Goal: Find specific page/section: Find specific page/section

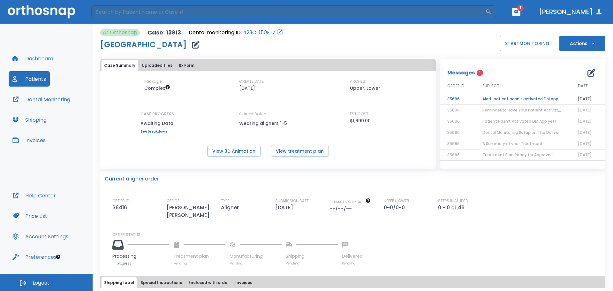
click at [534, 100] on td "Alert, patient hasn't activated DM app yet!" at bounding box center [522, 99] width 95 height 11
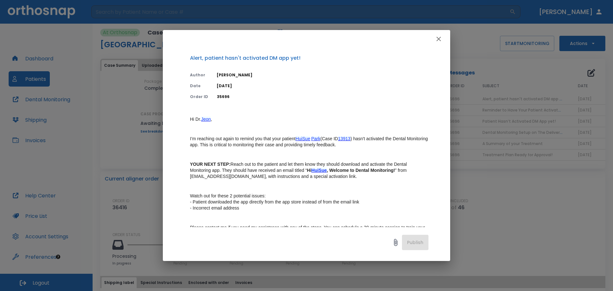
click at [437, 36] on icon "button" at bounding box center [439, 39] width 8 height 8
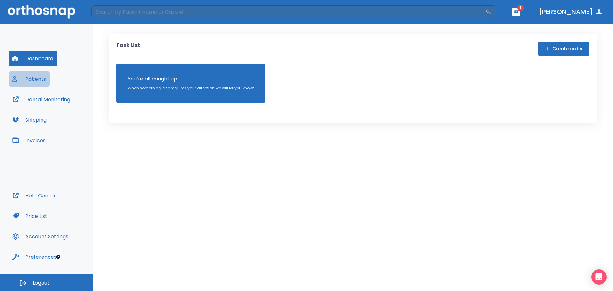
click at [46, 80] on button "Patients" at bounding box center [29, 78] width 41 height 15
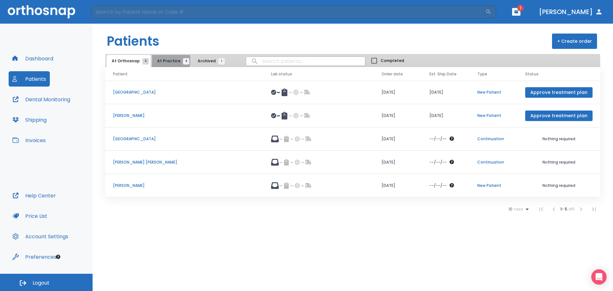
click at [154, 60] on button "At Practice 6" at bounding box center [171, 61] width 39 height 12
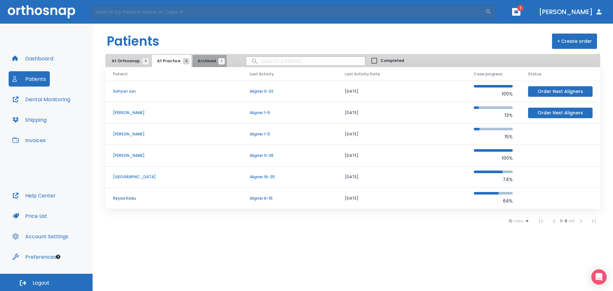
click at [209, 60] on span "Archived 1" at bounding box center [210, 61] width 24 height 6
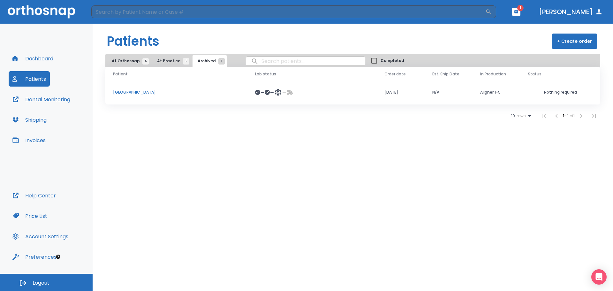
click at [125, 92] on p "[GEOGRAPHIC_DATA]" at bounding box center [176, 92] width 127 height 6
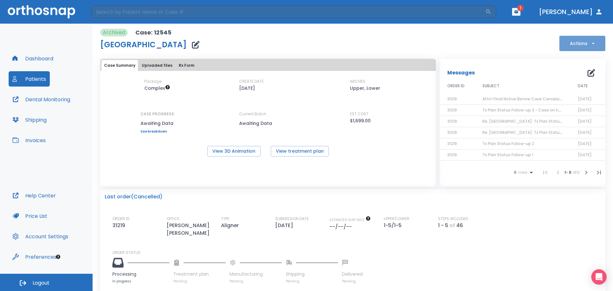
click at [595, 46] on button "Actions" at bounding box center [583, 43] width 46 height 15
click at [500, 42] on div at bounding box center [306, 145] width 613 height 291
click at [500, 42] on div "Archived Case: 12545 HuiSue Park Actions" at bounding box center [352, 40] width 505 height 22
click at [148, 65] on button "Uploaded files" at bounding box center [157, 65] width 36 height 11
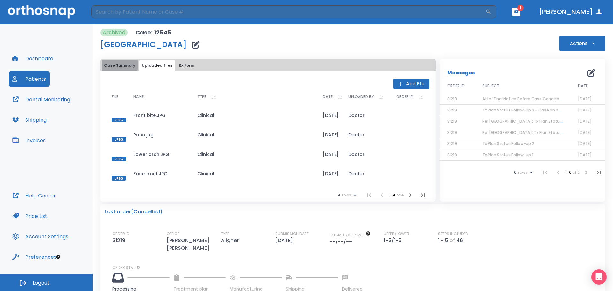
click at [118, 65] on button "Case Summary" at bounding box center [120, 65] width 36 height 11
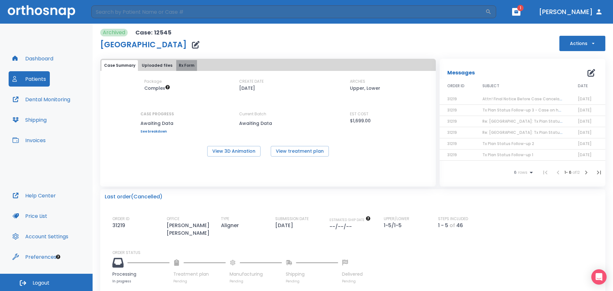
click at [186, 65] on button "Rx Form" at bounding box center [186, 65] width 21 height 11
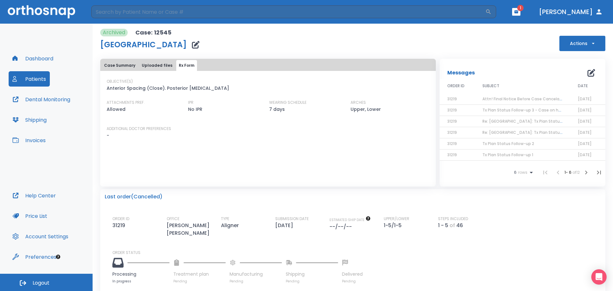
click at [590, 42] on icon "button" at bounding box center [593, 43] width 6 height 6
click at [368, 151] on div at bounding box center [306, 145] width 613 height 291
click at [528, 100] on span "Attn! Final Notice Before Case Cancelation | Response Required" at bounding box center [546, 98] width 126 height 5
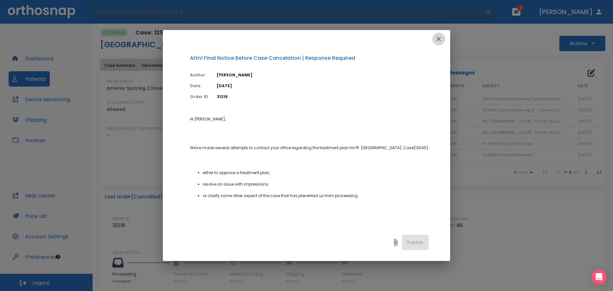
click at [441, 39] on icon "button" at bounding box center [439, 39] width 8 height 8
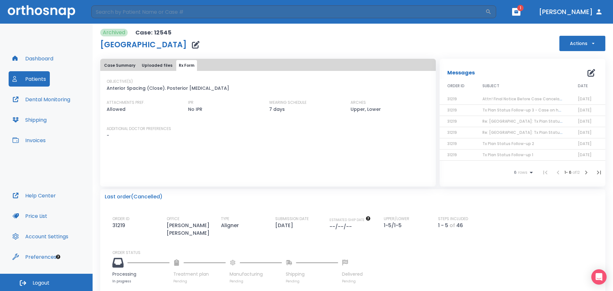
click at [507, 109] on span "Tx Plan Status Follow-up 3 - Case on hold" at bounding box center [524, 109] width 82 height 5
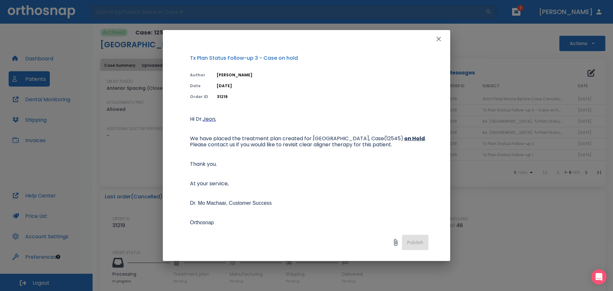
click at [442, 38] on icon "button" at bounding box center [439, 39] width 8 height 8
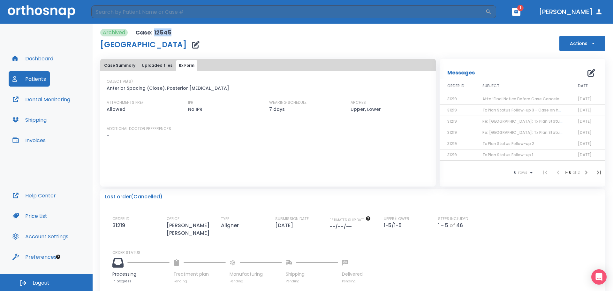
drag, startPoint x: 174, startPoint y: 32, endPoint x: 154, endPoint y: 31, distance: 20.5
click at [154, 31] on div "Archived Case: 12545 HuiSue Park Actions" at bounding box center [352, 40] width 505 height 22
copy p "12545"
click at [519, 10] on icon "button" at bounding box center [516, 12] width 4 height 4
click at [498, 26] on li "Emma Schnell 1" at bounding box center [518, 26] width 68 height 13
